Goal: Information Seeking & Learning: Learn about a topic

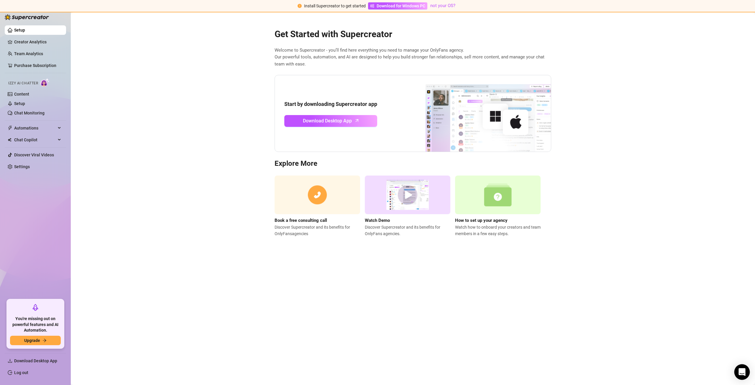
click at [745, 372] on icon "Open Intercom Messenger" at bounding box center [742, 372] width 7 height 8
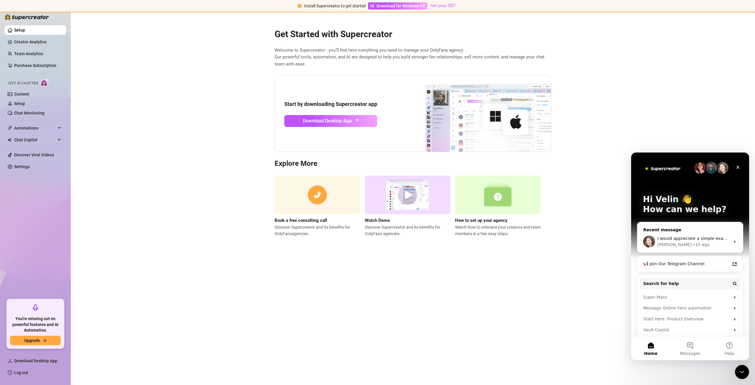
click at [705, 243] on div "[PERSON_NAME] • 1h ago" at bounding box center [694, 245] width 73 height 6
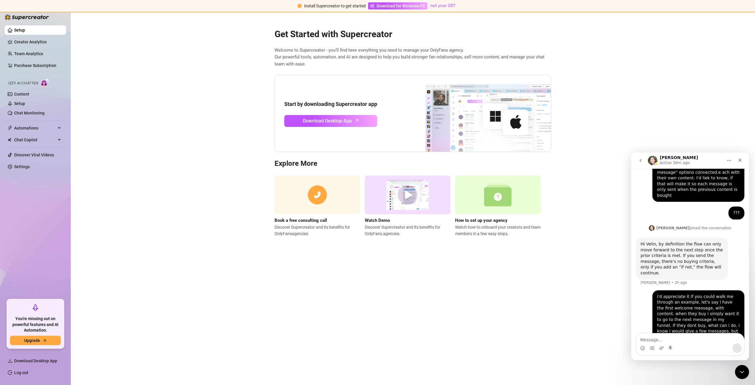
scroll to position [459, 0]
click at [685, 107] on main "Get Started with Supercreator Welcome to Supercreator - you’ll find here everyt…" at bounding box center [413, 198] width 685 height 373
click at [643, 157] on button "go back" at bounding box center [640, 160] width 11 height 11
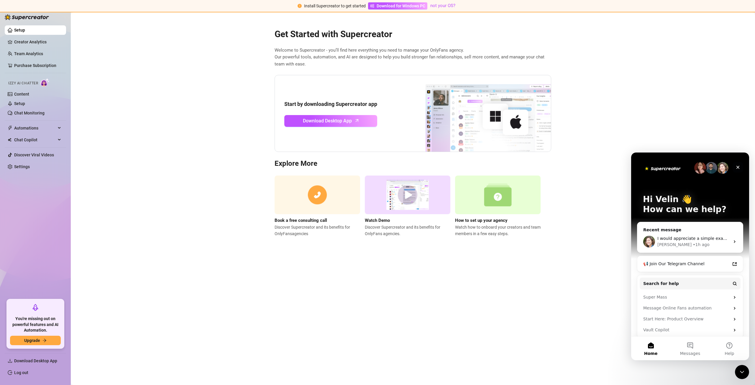
click at [736, 166] on icon "Close" at bounding box center [738, 167] width 5 height 5
